Goal: Task Accomplishment & Management: Use online tool/utility

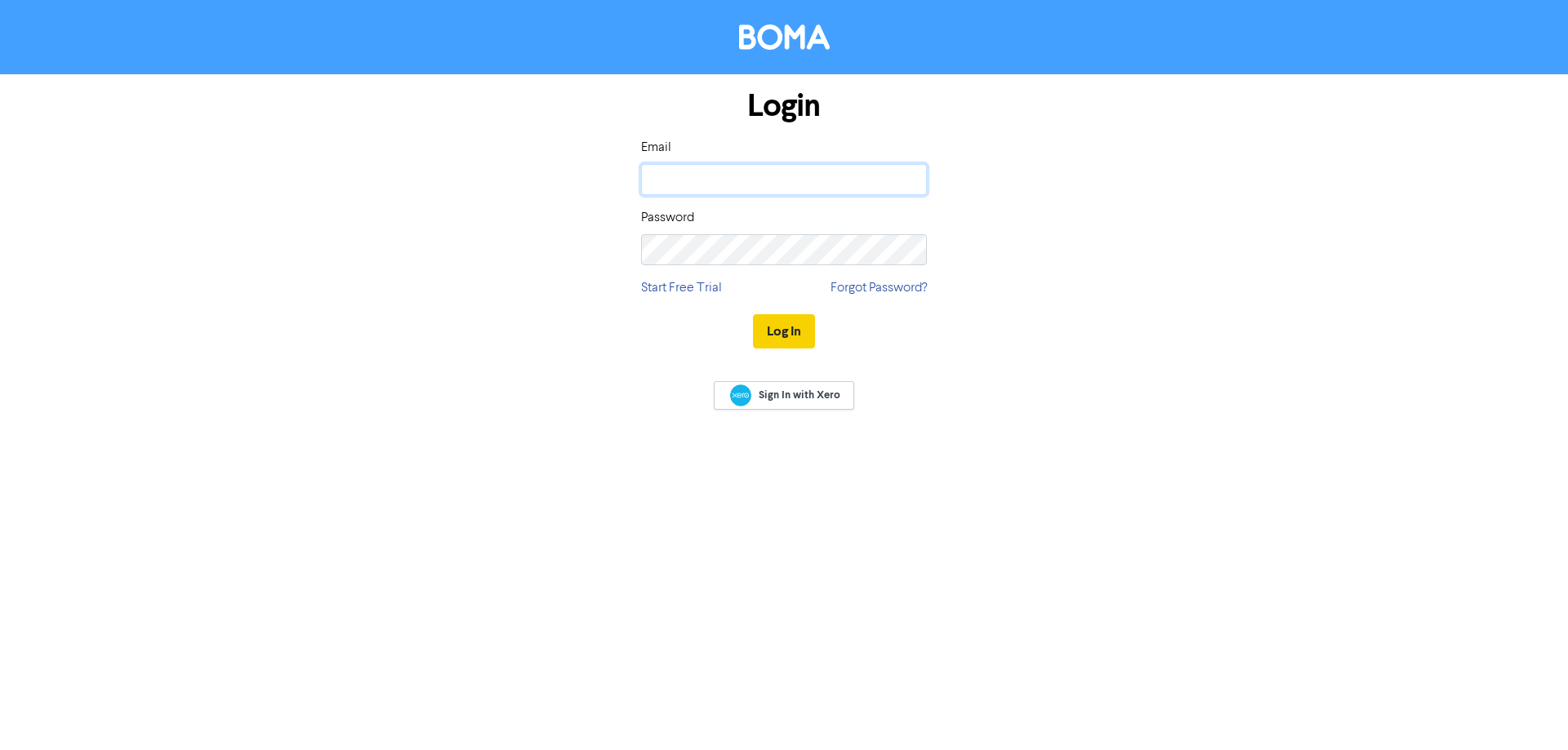
type input "[EMAIL_ADDRESS][DOMAIN_NAME]"
click at [791, 333] on button "Log In" at bounding box center [784, 331] width 62 height 34
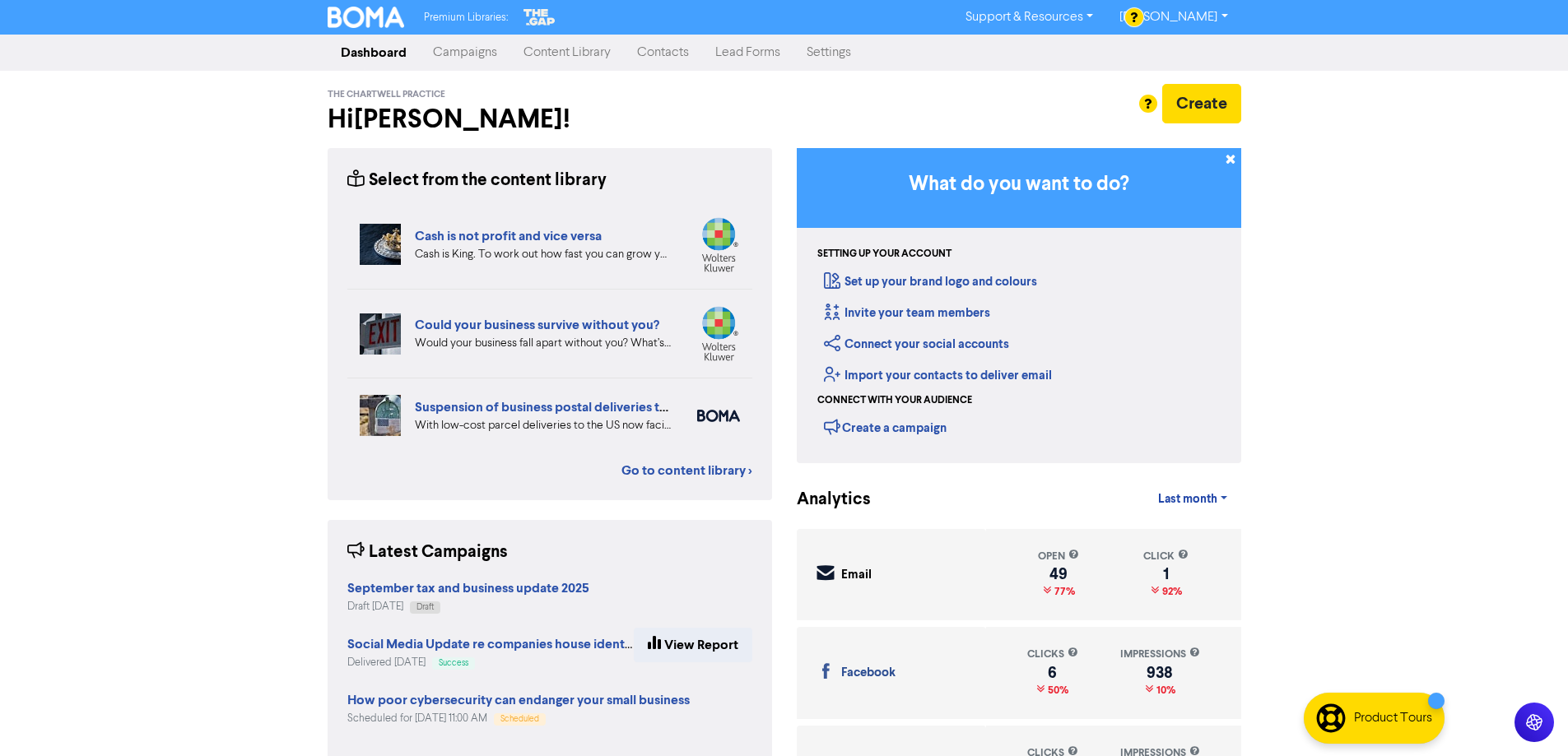
click at [756, 52] on link "Lead Forms" at bounding box center [747, 52] width 91 height 33
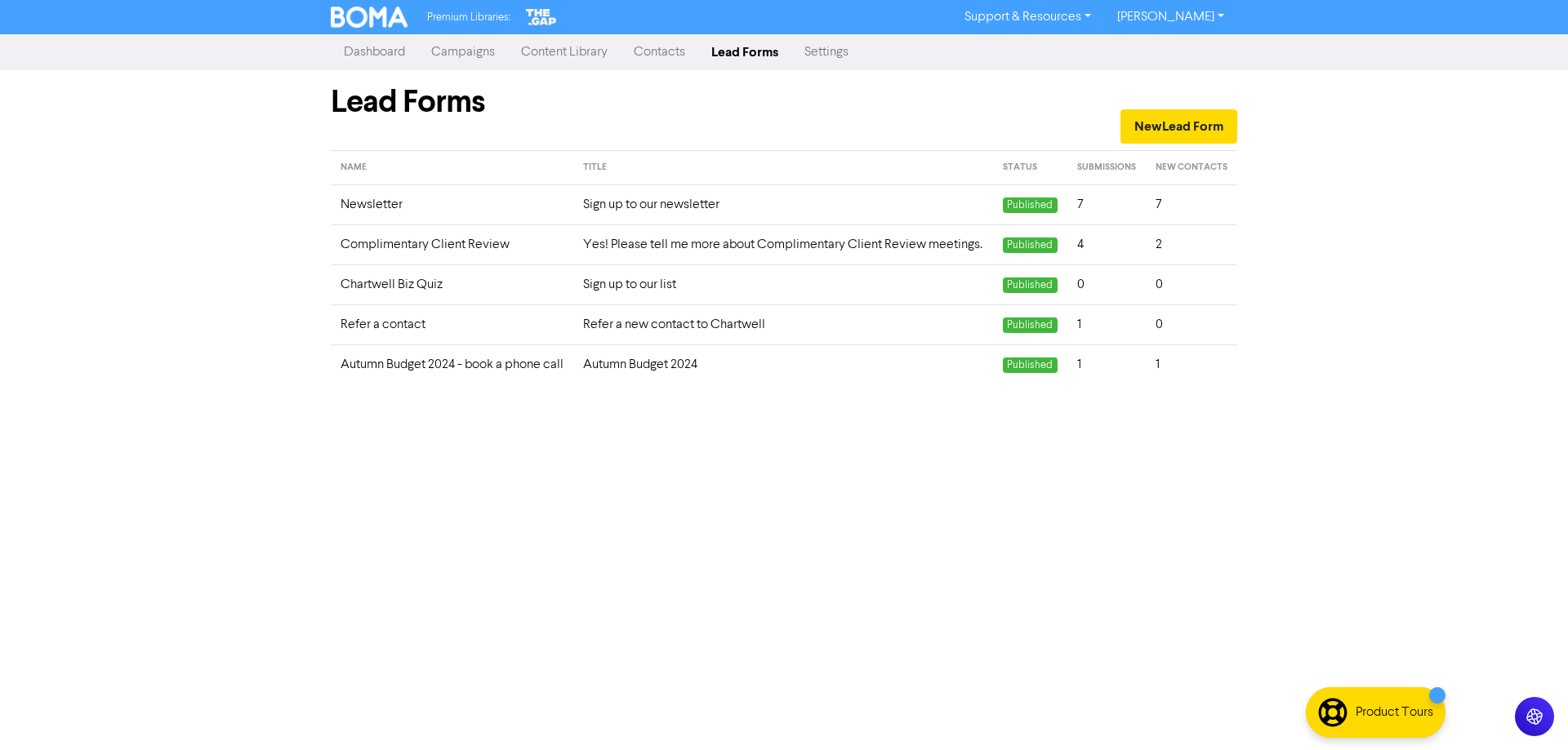
click at [647, 49] on link "Contacts" at bounding box center [659, 52] width 77 height 32
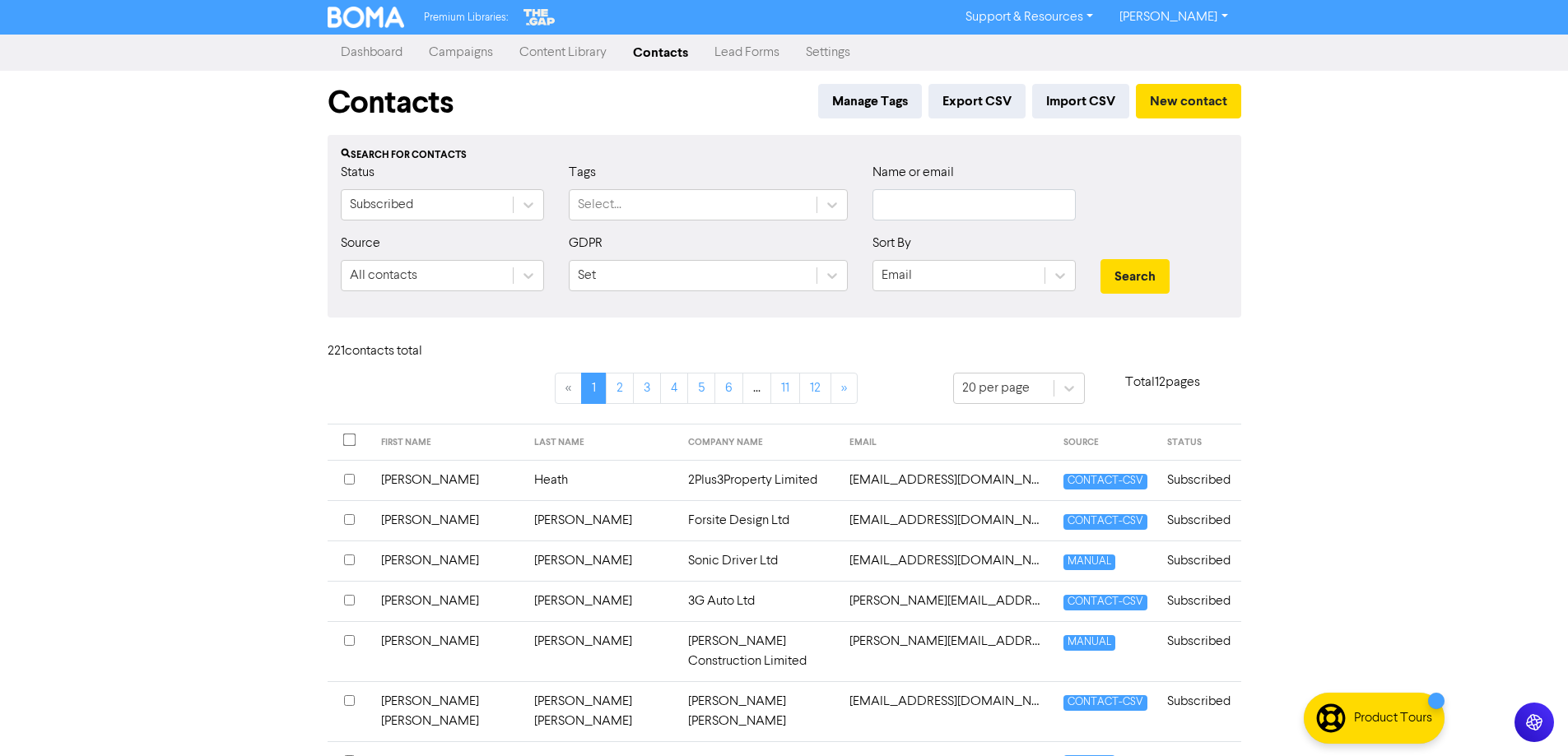
click at [751, 60] on link "Lead Forms" at bounding box center [746, 52] width 91 height 33
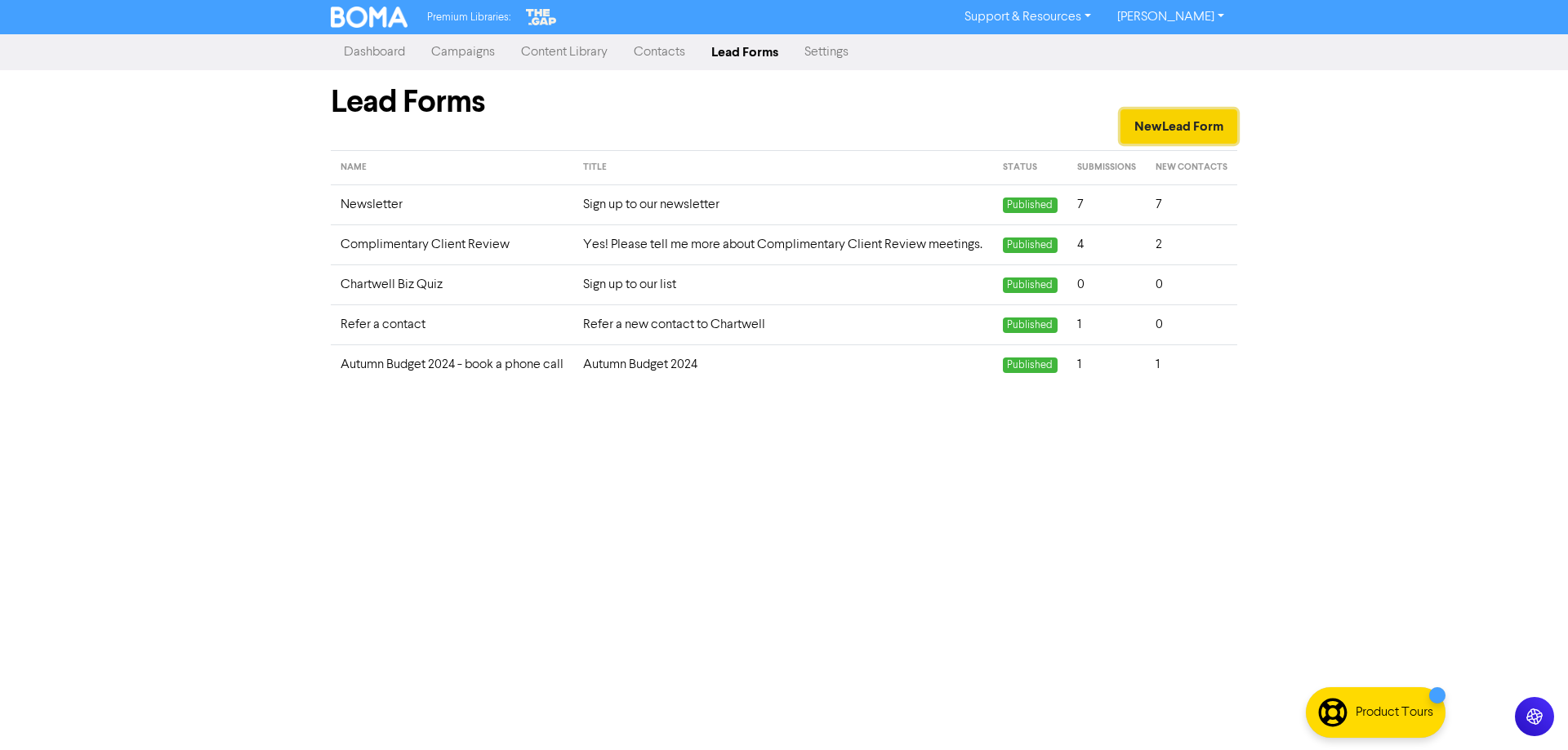
click at [1183, 113] on button "New Lead Form" at bounding box center [1179, 126] width 116 height 34
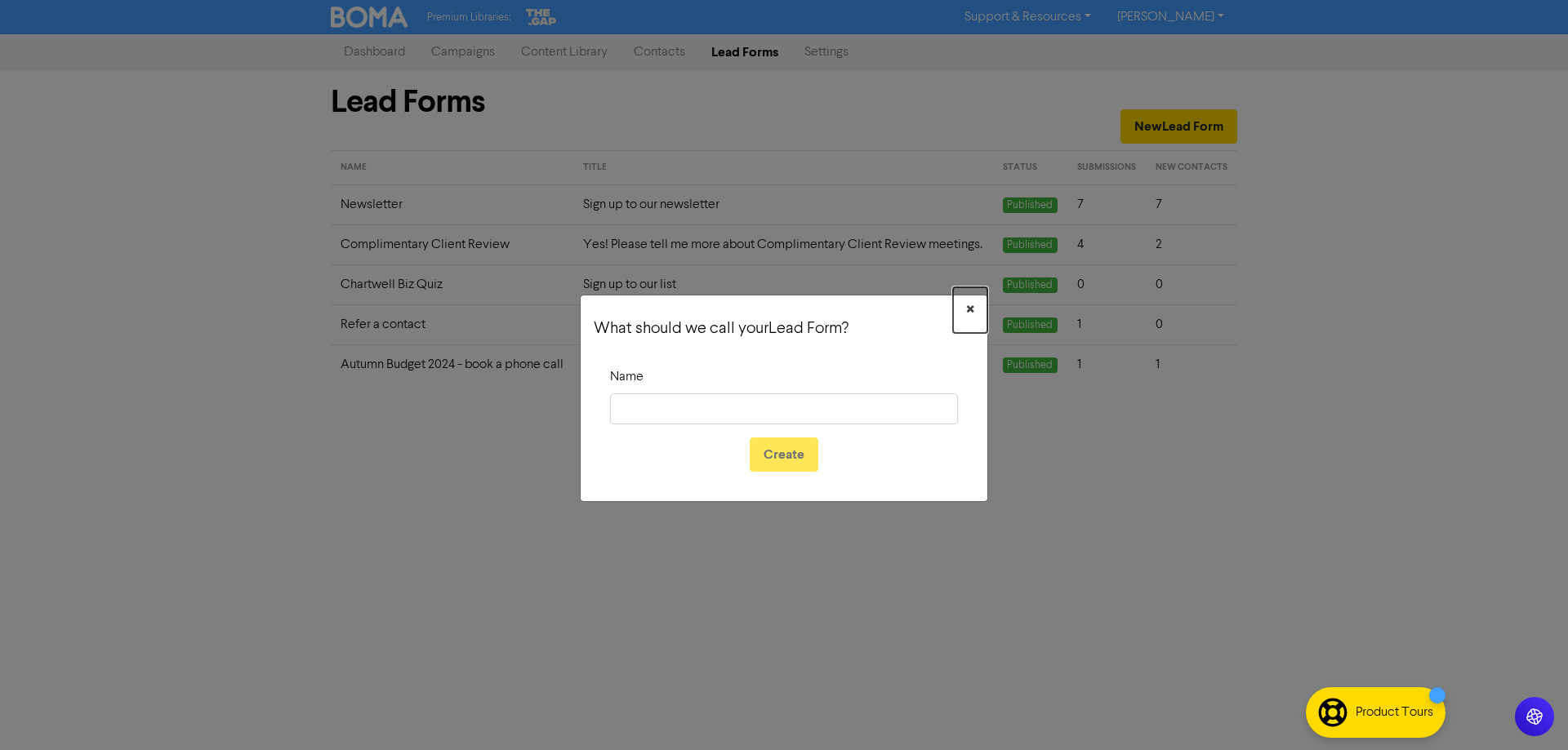
click at [970, 309] on span "×" at bounding box center [970, 309] width 8 height 24
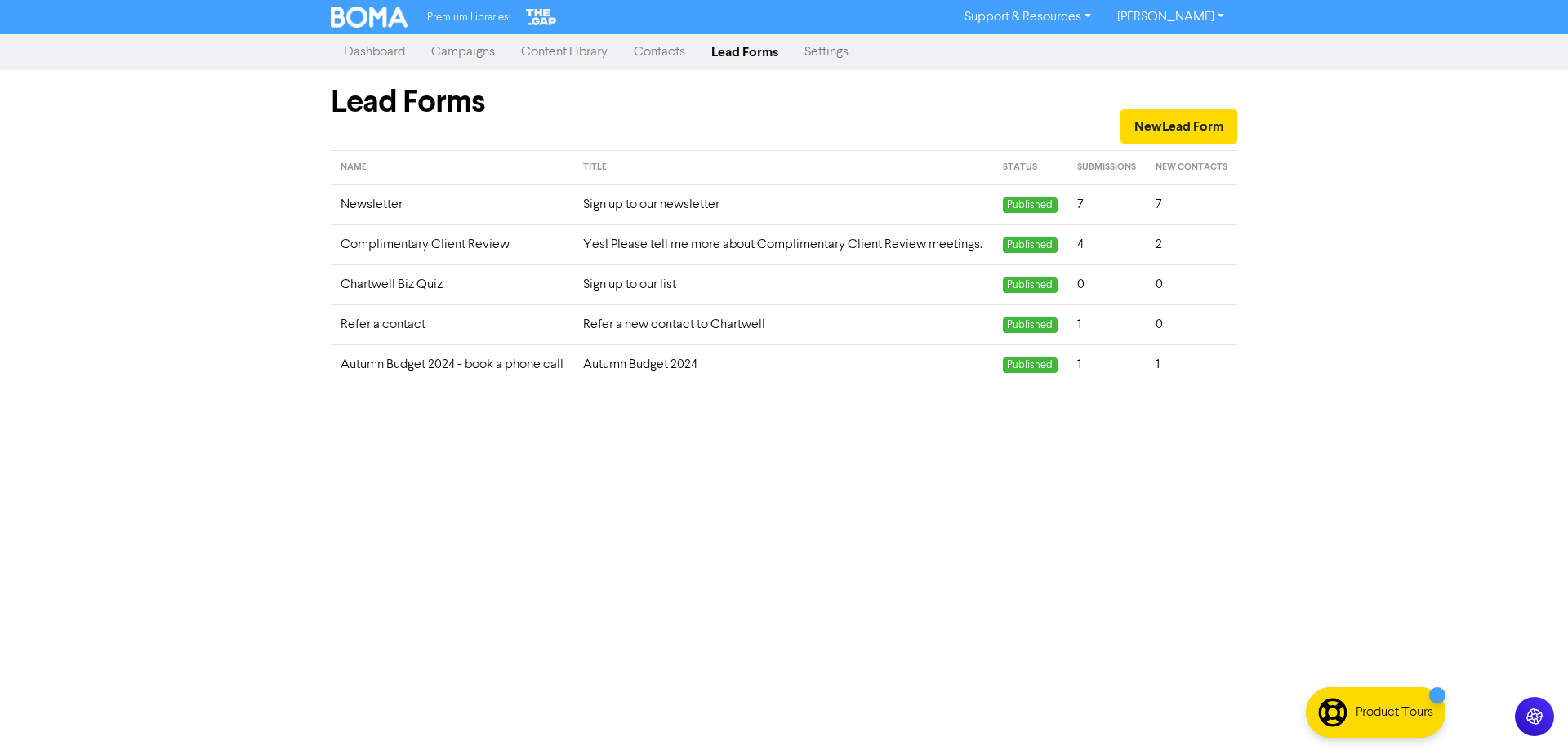
click at [1101, 20] on link "Support & Resources" at bounding box center [1028, 17] width 153 height 26
click at [1033, 68] on button "FAQ & Guides" at bounding box center [1029, 69] width 154 height 20
